Goal: Information Seeking & Learning: Learn about a topic

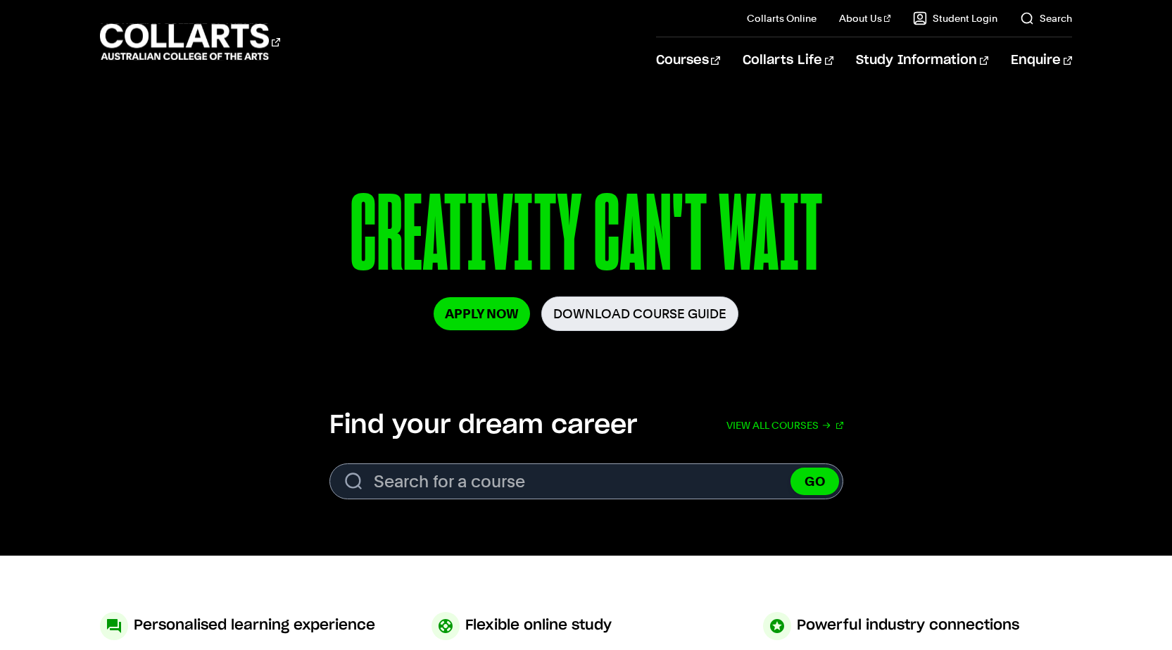
scroll to position [282, 0]
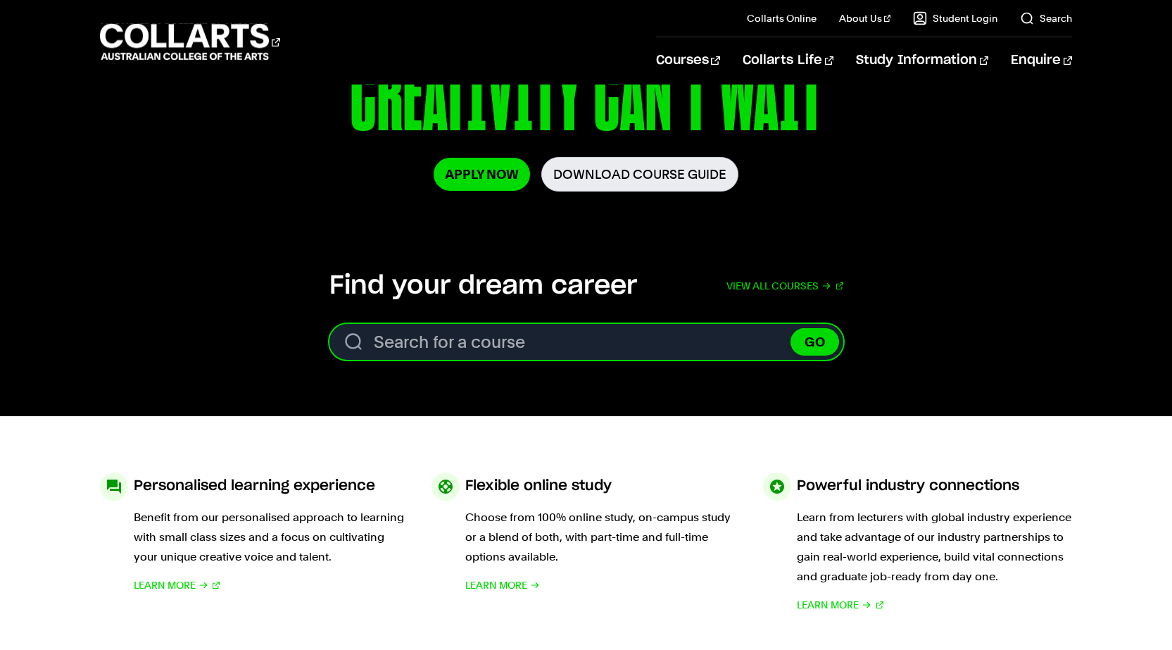
click at [517, 350] on input "Search for a course" at bounding box center [586, 342] width 514 height 36
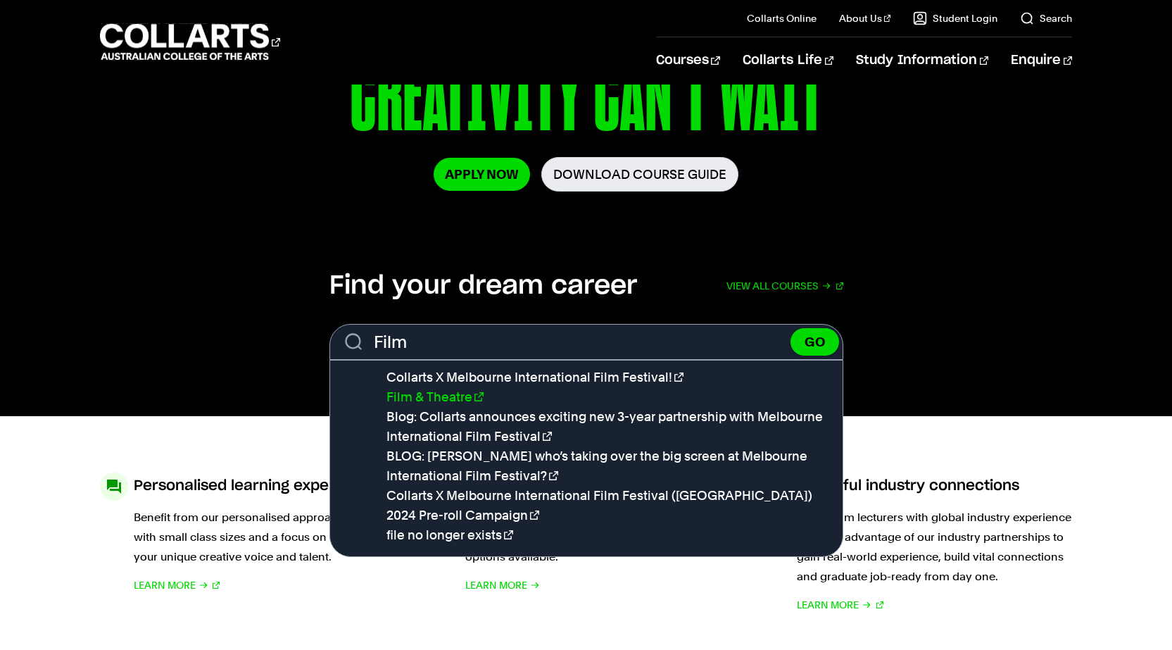
click at [427, 399] on link "Film & Theatre" at bounding box center [434, 396] width 97 height 15
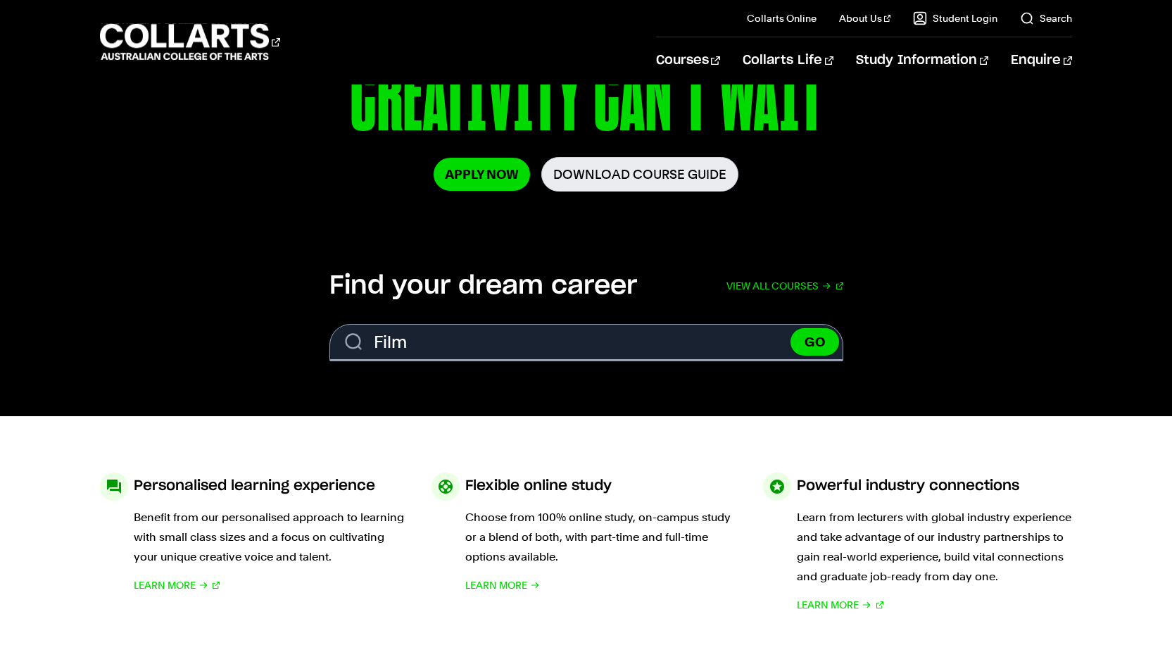
type input "Film & Theatre"
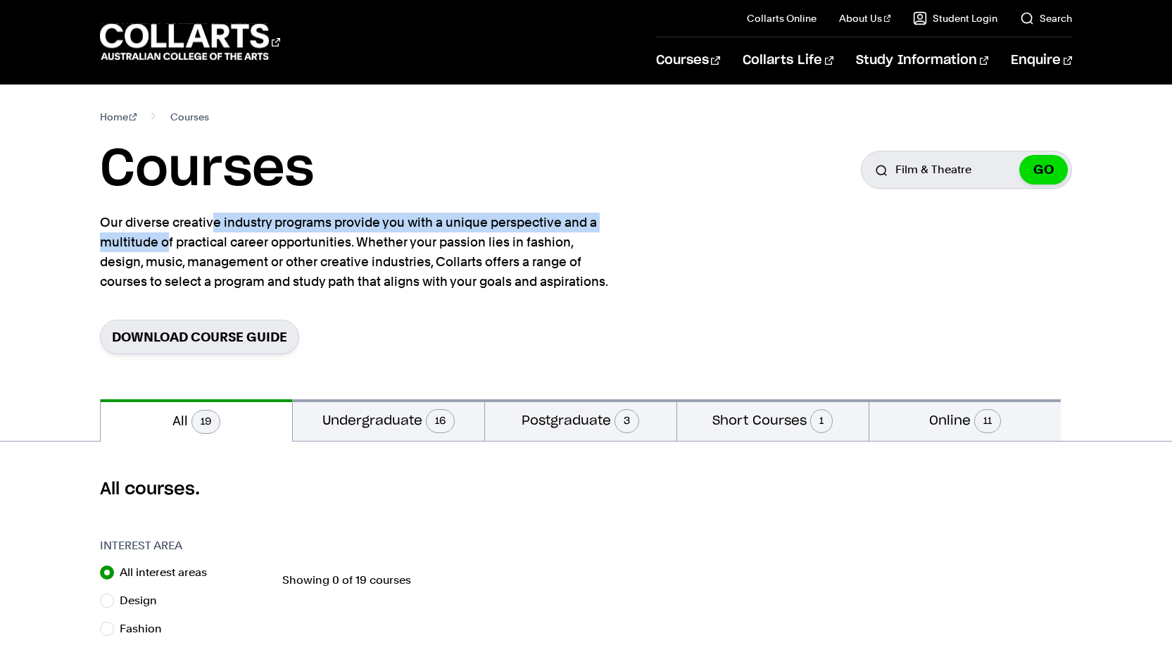
drag, startPoint x: 138, startPoint y: 209, endPoint x: 589, endPoint y: 218, distance: 451.3
click at [589, 218] on section "Home Courses Courses Search for a course Film & Theatre GO Our diverse creative…" at bounding box center [586, 241] width 973 height 315
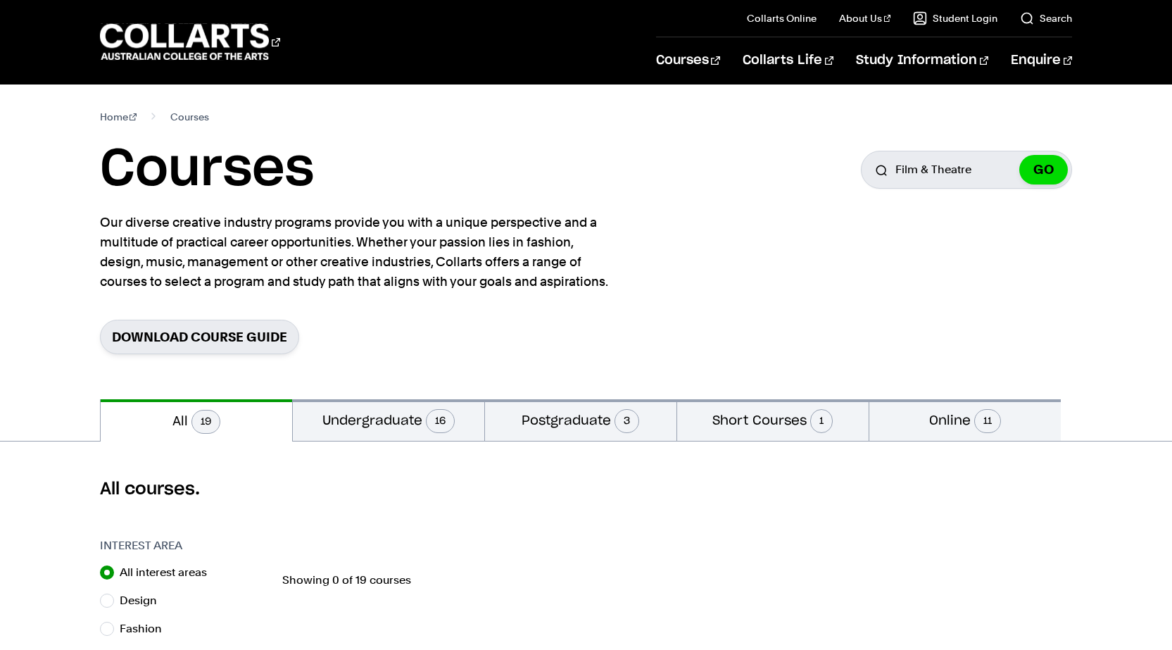
click at [596, 229] on p "Our diverse creative industry programs provide you with a unique perspective an…" at bounding box center [357, 252] width 514 height 79
drag, startPoint x: 483, startPoint y: 226, endPoint x: 197, endPoint y: 248, distance: 286.6
click at [197, 248] on p "Our diverse creative industry programs provide you with a unique perspective an…" at bounding box center [357, 252] width 514 height 79
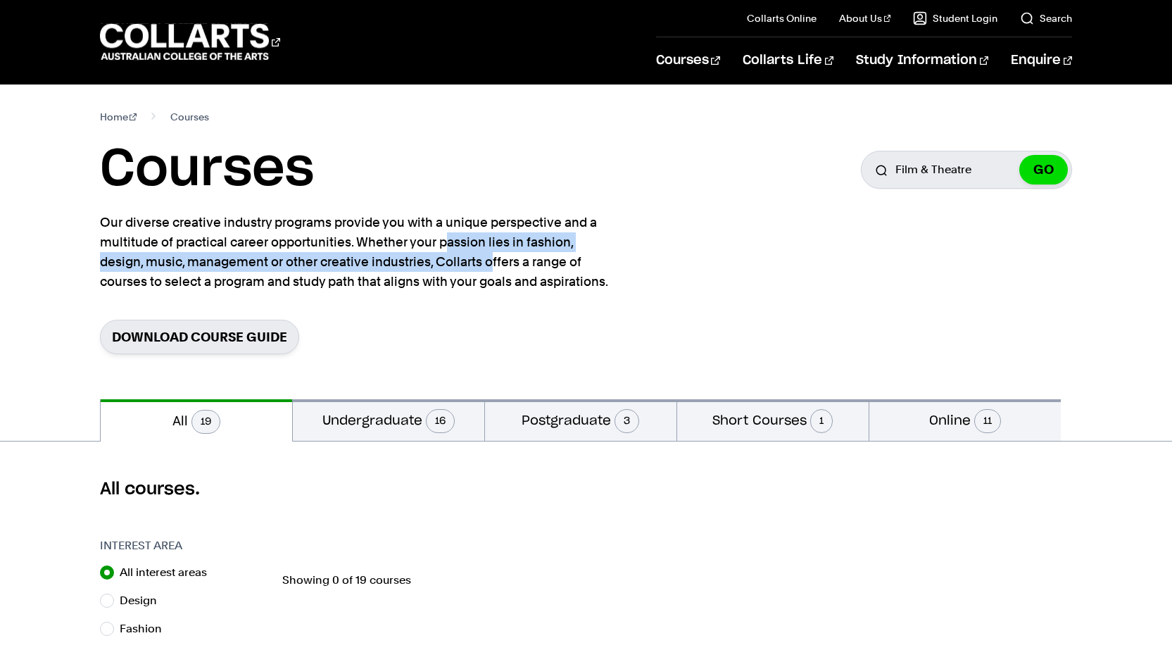
drag, startPoint x: 364, startPoint y: 241, endPoint x: 477, endPoint y: 262, distance: 115.2
click at [437, 255] on p "Our diverse creative industry programs provide you with a unique perspective an…" at bounding box center [357, 252] width 514 height 79
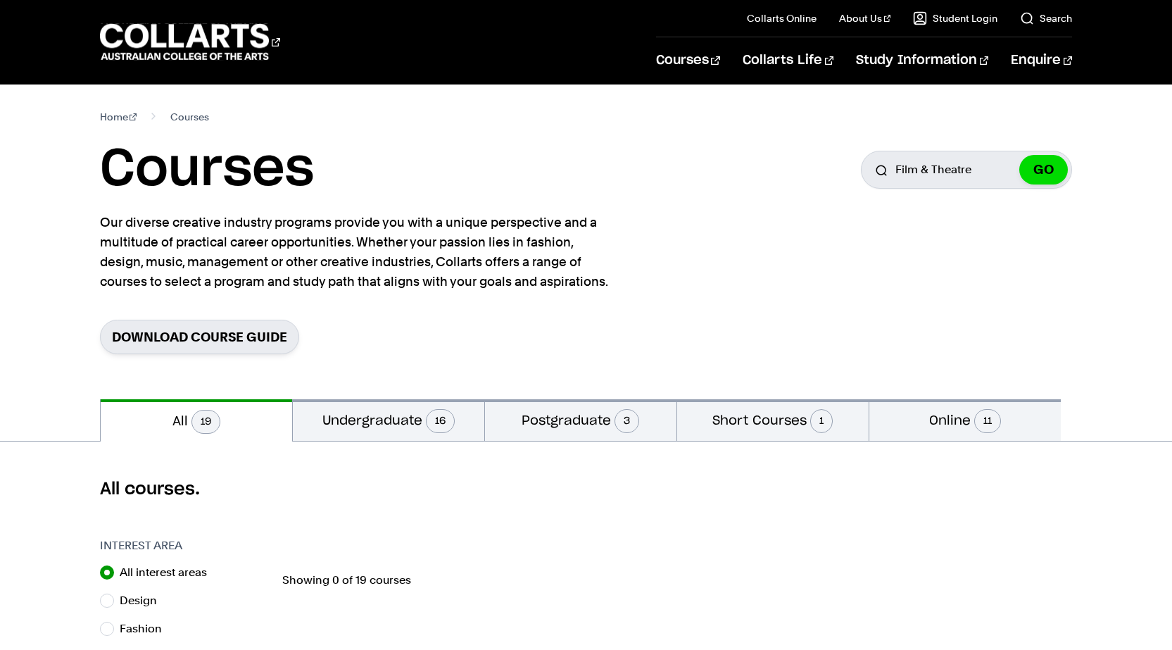
click at [483, 264] on p "Our diverse creative industry programs provide you with a unique perspective an…" at bounding box center [357, 252] width 514 height 79
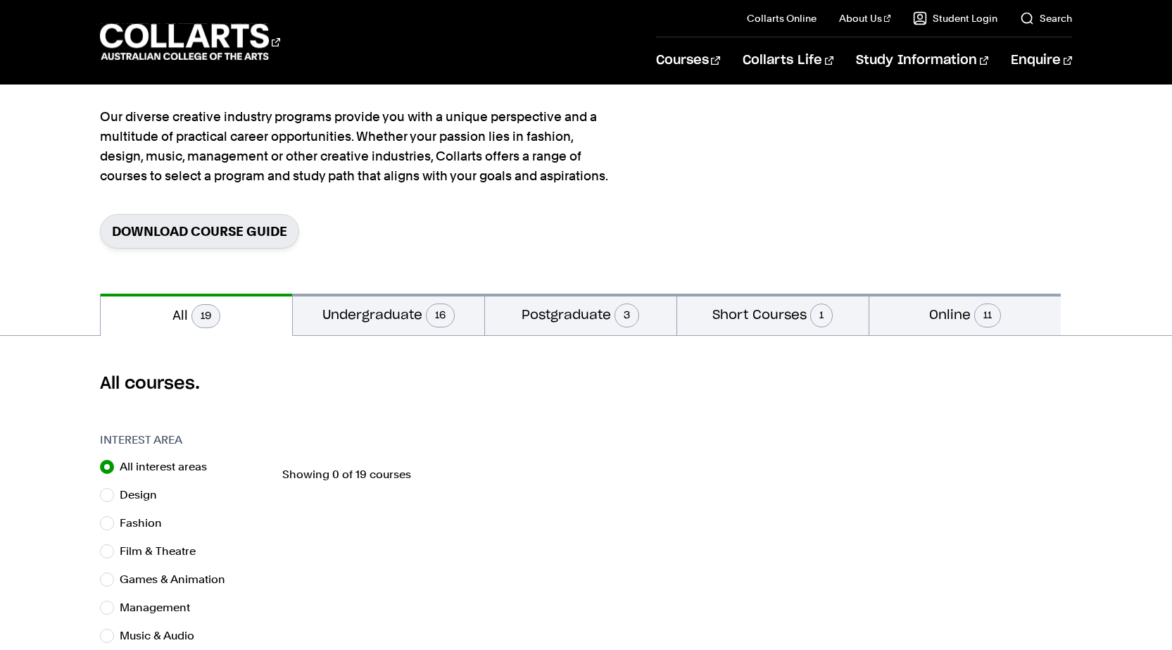
scroll to position [282, 0]
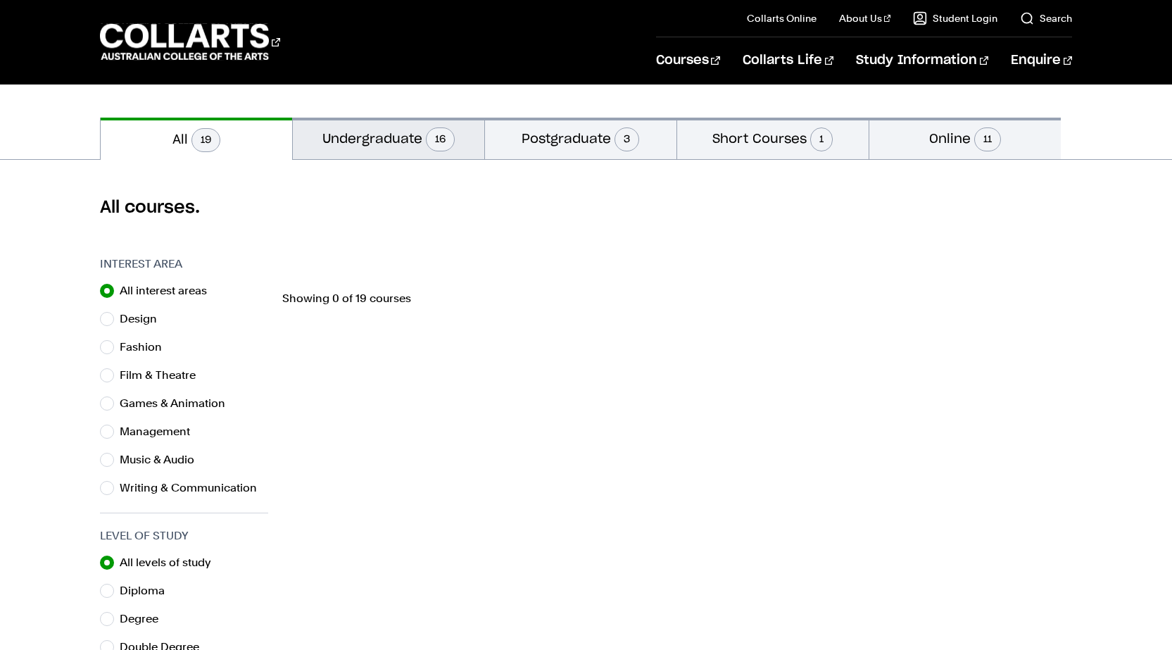
click at [342, 132] on button "Undergraduate 16" at bounding box center [388, 139] width 191 height 42
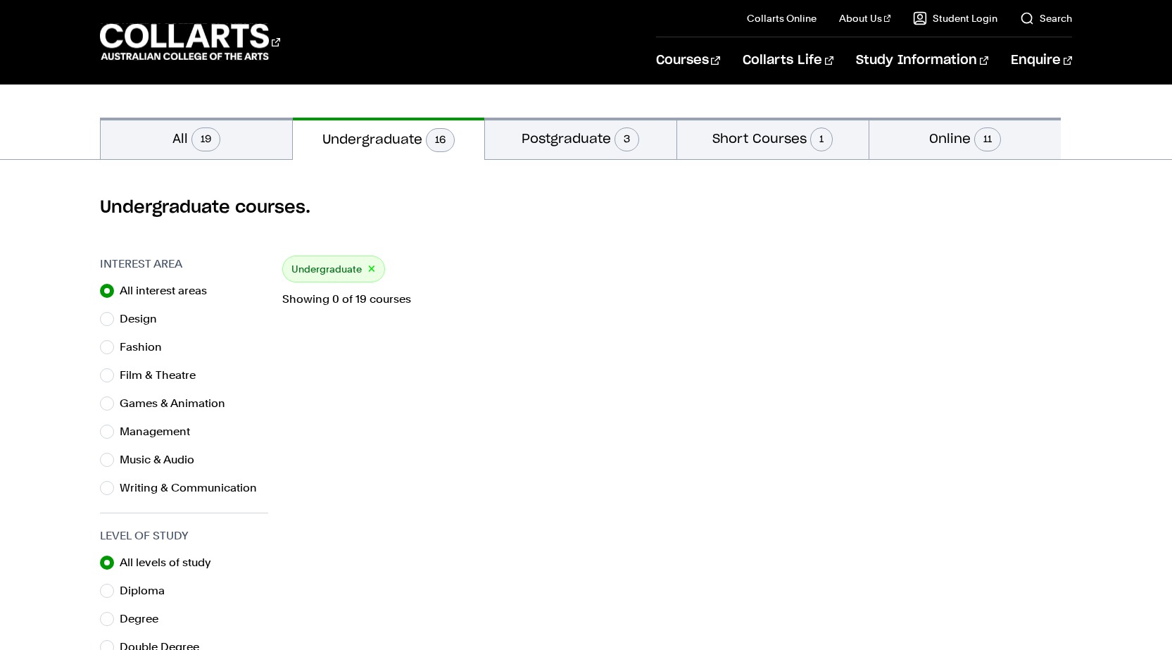
click at [141, 386] on div "All interest areas Design Fashion Film & Theatre Games & Animation Management M…" at bounding box center [184, 389] width 168 height 217
click at [140, 377] on label "Film & Theatre" at bounding box center [163, 375] width 87 height 20
click at [114, 377] on input "Film & Theatre" at bounding box center [107, 375] width 14 height 14
radio input "true"
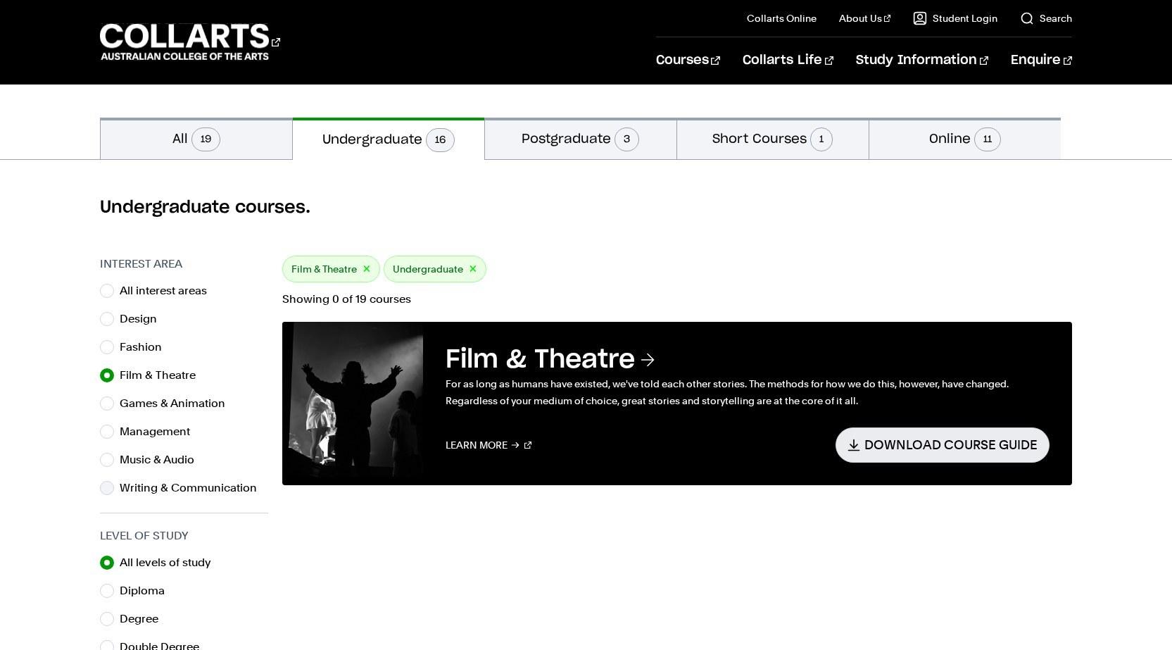
click at [158, 482] on label "Writing & Communication" at bounding box center [194, 488] width 149 height 20
click at [114, 482] on input "Writing & Communication" at bounding box center [107, 488] width 14 height 14
radio input "true"
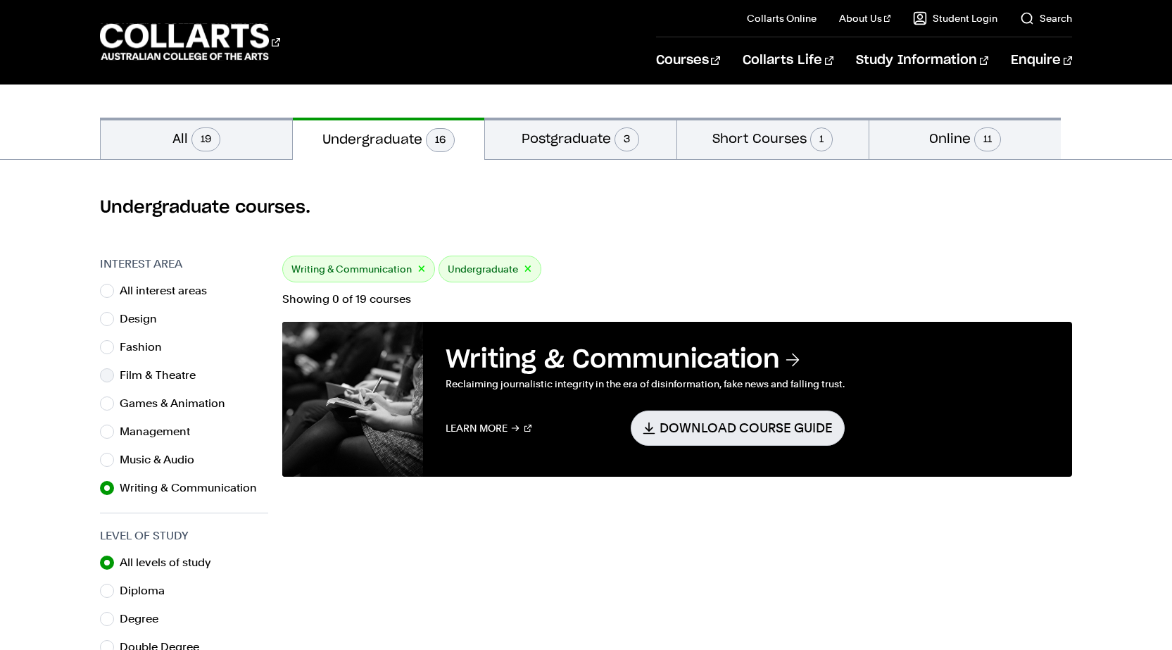
click at [170, 374] on label "Film & Theatre" at bounding box center [163, 375] width 87 height 20
click at [114, 374] on input "Film & Theatre" at bounding box center [107, 375] width 14 height 14
radio input "true"
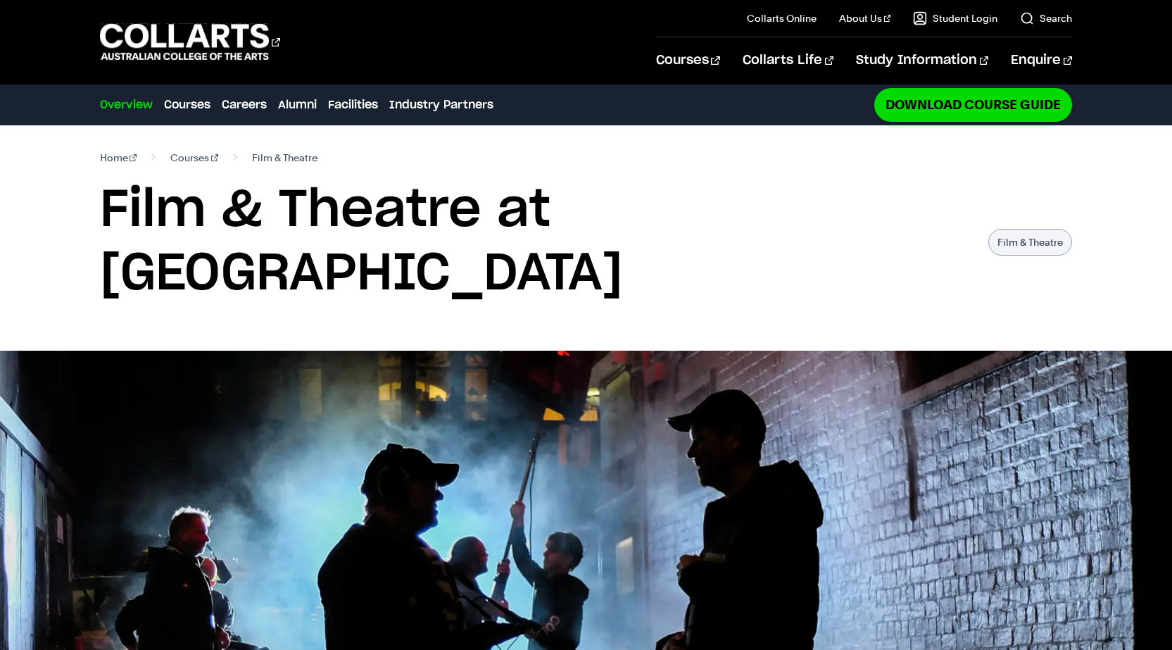
drag, startPoint x: 240, startPoint y: 305, endPoint x: 322, endPoint y: -45, distance: 359.9
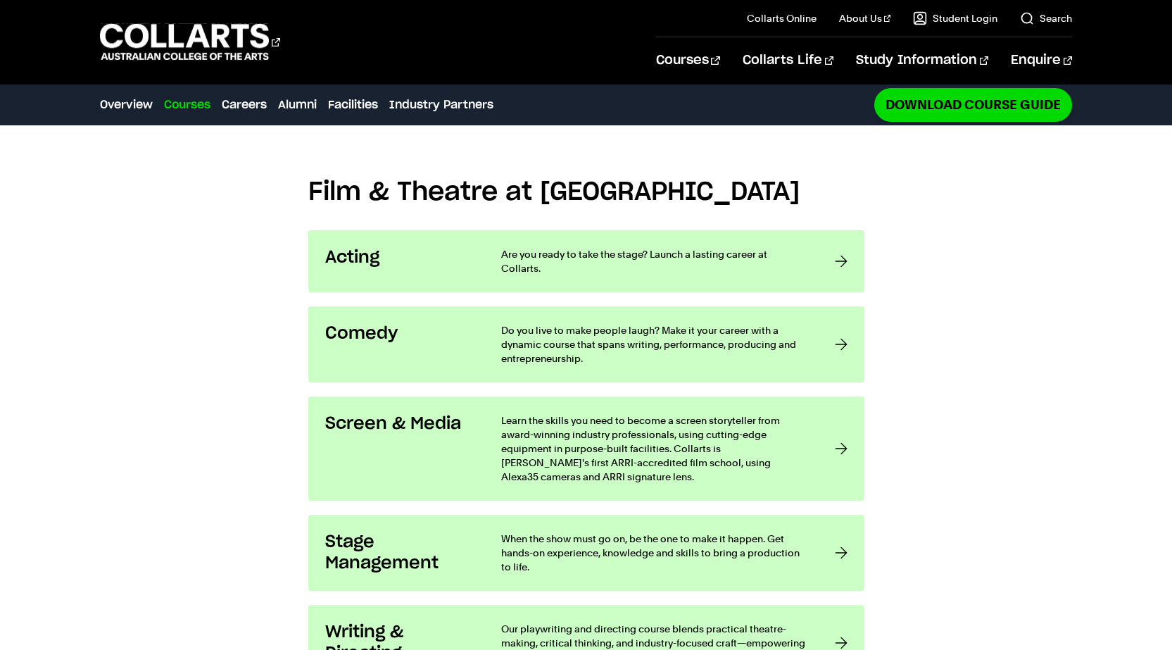
drag, startPoint x: 258, startPoint y: 383, endPoint x: 270, endPoint y: 344, distance: 41.2
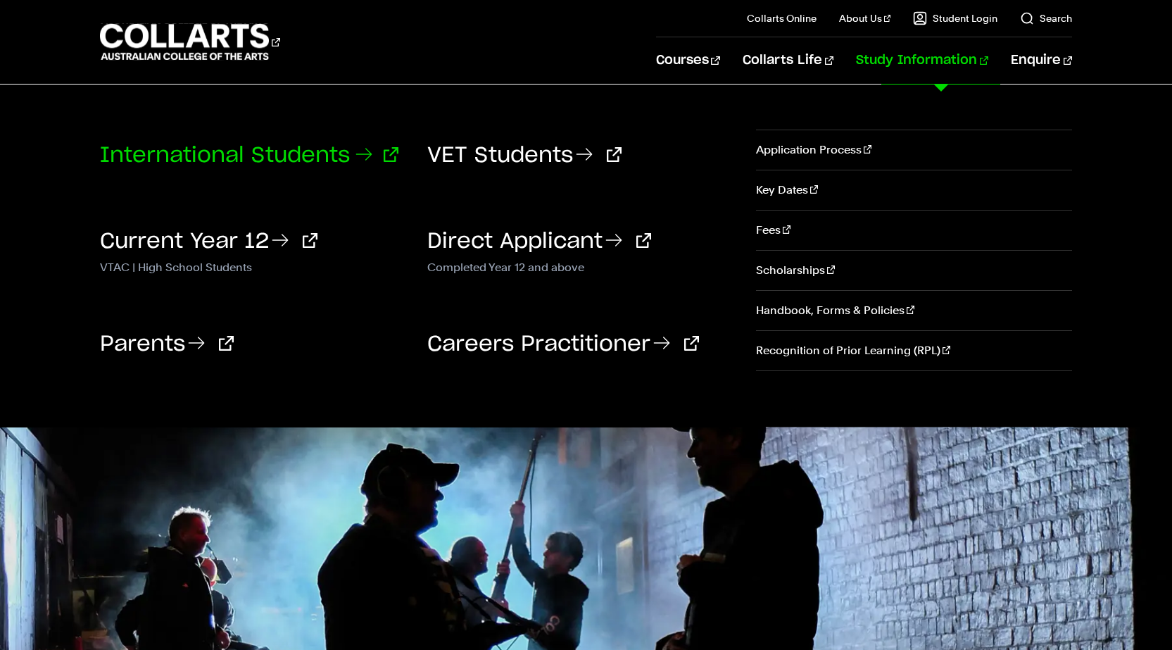
click at [305, 157] on link "International Students" at bounding box center [249, 155] width 298 height 21
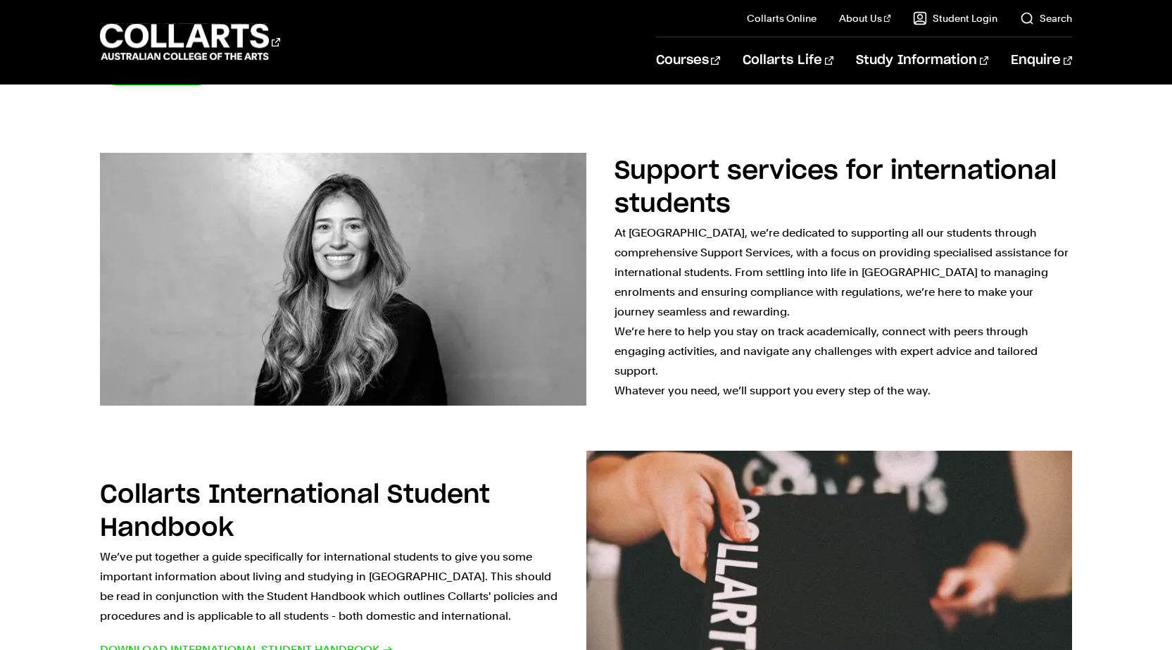
scroll to position [422, 0]
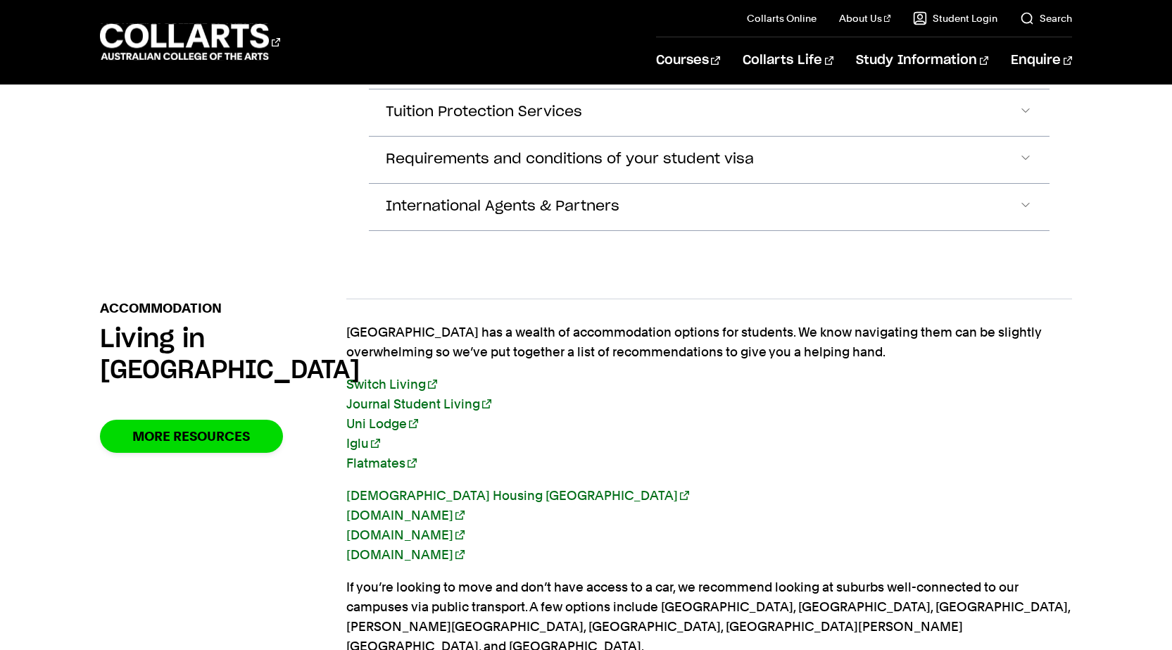
drag, startPoint x: 674, startPoint y: 270, endPoint x: 296, endPoint y: 291, distance: 378.6
